Goal: Task Accomplishment & Management: Use online tool/utility

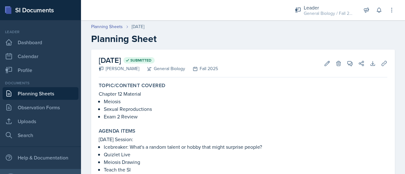
click at [34, 93] on link "Planning Sheets" at bounding box center [41, 93] width 76 height 13
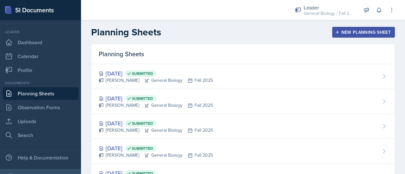
click at [354, 32] on div "New Planning Sheet" at bounding box center [363, 32] width 54 height 5
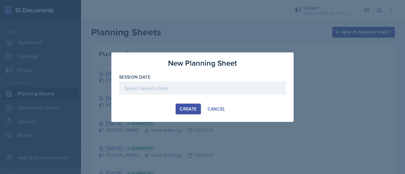
click at [205, 88] on div at bounding box center [202, 88] width 167 height 13
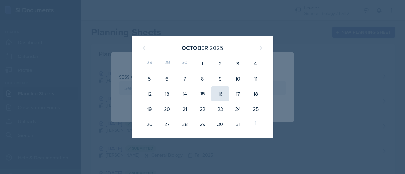
click at [220, 97] on div "16" at bounding box center [220, 93] width 18 height 15
type input "[DATE]"
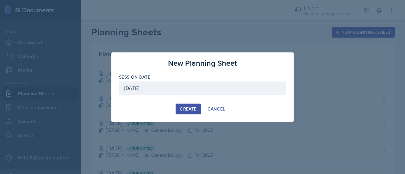
click at [190, 111] on div "Create" at bounding box center [188, 109] width 17 height 5
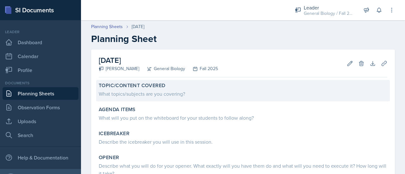
click at [142, 93] on div "What topics/subjects are you covering?" at bounding box center [243, 94] width 289 height 8
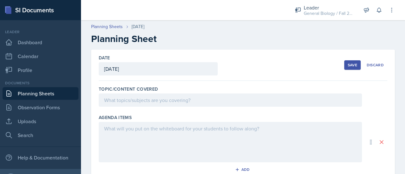
click at [140, 107] on div "Topic/Content Covered" at bounding box center [243, 98] width 289 height 28
click at [136, 104] on div at bounding box center [230, 100] width 263 height 13
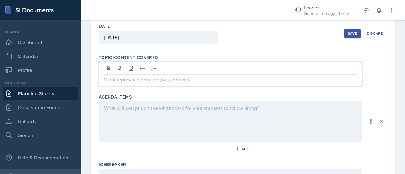
scroll to position [32, 0]
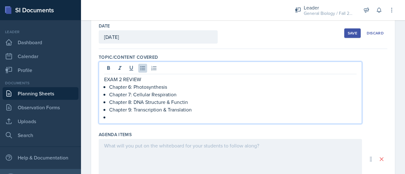
click at [185, 102] on p "Chapter 8: DNA Structure & Functin" at bounding box center [232, 102] width 247 height 8
click at [136, 119] on p at bounding box center [232, 118] width 247 height 8
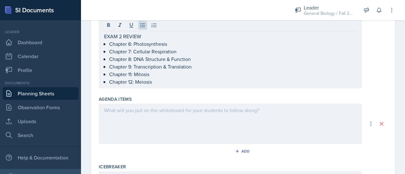
click at [124, 119] on div at bounding box center [230, 124] width 263 height 41
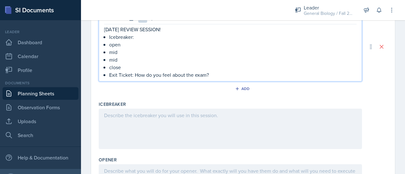
scroll to position [0, 0]
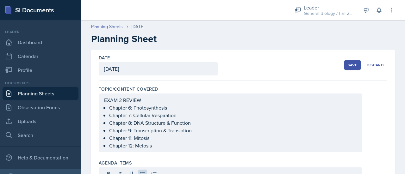
drag, startPoint x: 341, startPoint y: 64, endPoint x: 347, endPoint y: 65, distance: 6.4
click at [348, 65] on div "Save" at bounding box center [352, 65] width 9 height 5
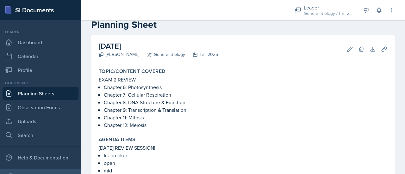
scroll to position [25, 0]
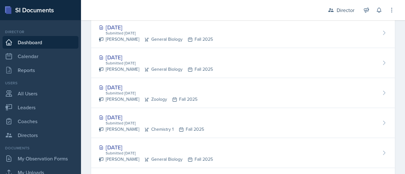
scroll to position [291, 0]
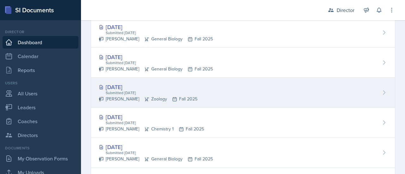
click at [117, 86] on div "[DATE]" at bounding box center [148, 87] width 99 height 9
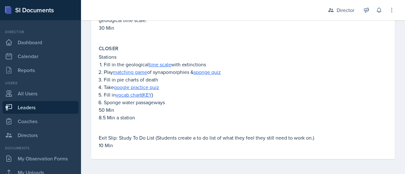
scroll to position [266, 0]
